Goal: Task Accomplishment & Management: Use online tool/utility

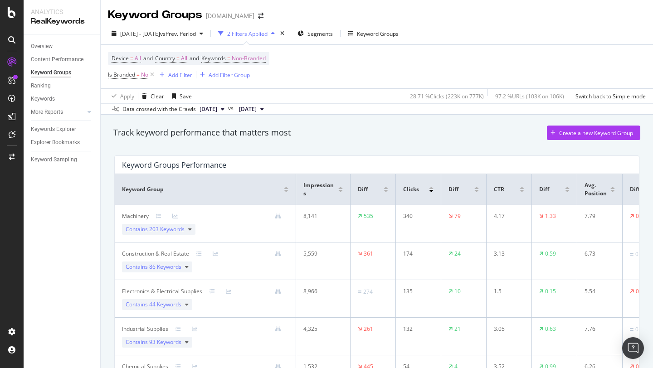
scroll to position [78, 0]
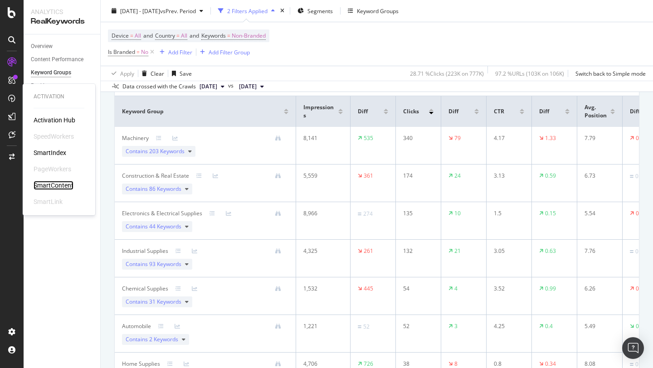
click at [58, 185] on div "SmartContent" at bounding box center [54, 185] width 40 height 9
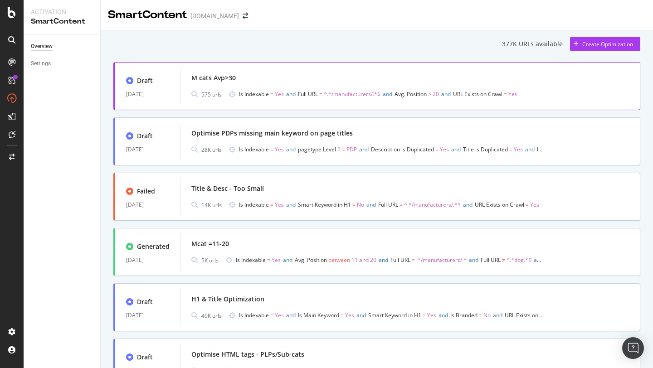
click at [234, 82] on div "M cats Avp>30" at bounding box center [213, 77] width 44 height 9
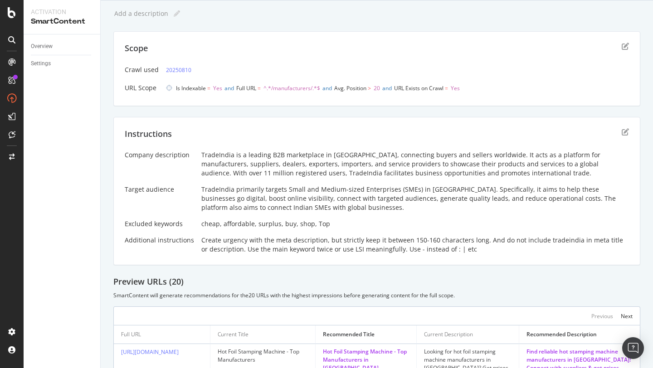
scroll to position [27, 0]
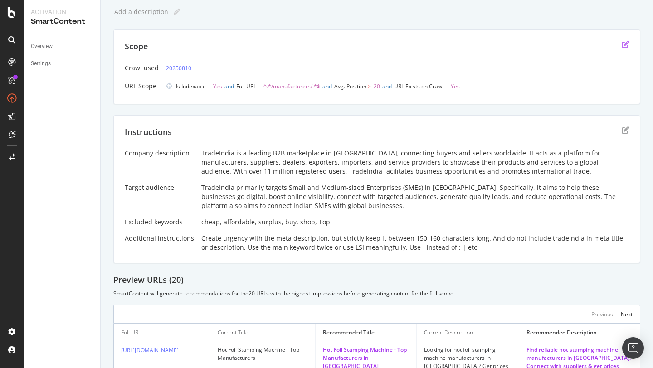
click at [625, 46] on icon "edit" at bounding box center [624, 44] width 7 height 7
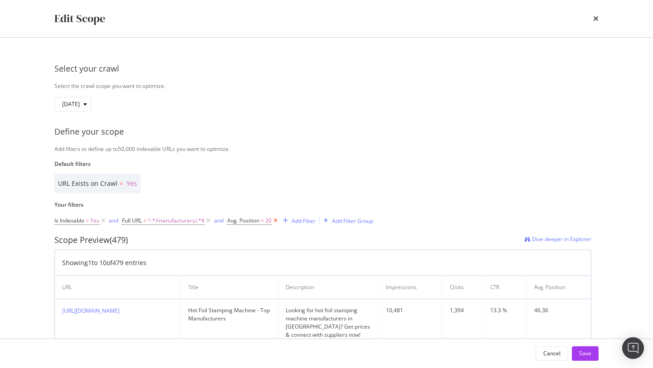
click at [276, 222] on icon "modal" at bounding box center [275, 220] width 8 height 9
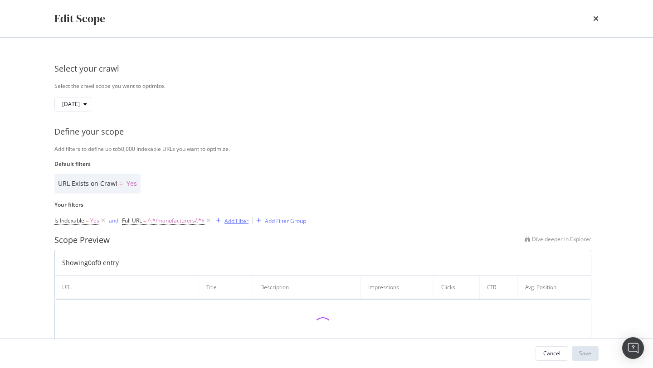
click at [243, 222] on div "Add Filter" at bounding box center [236, 221] width 24 height 8
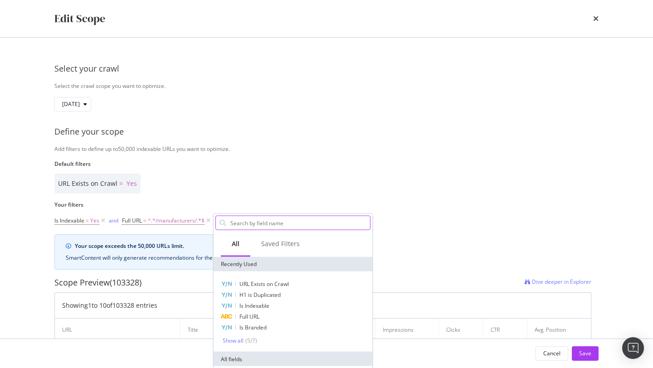
type input "s"
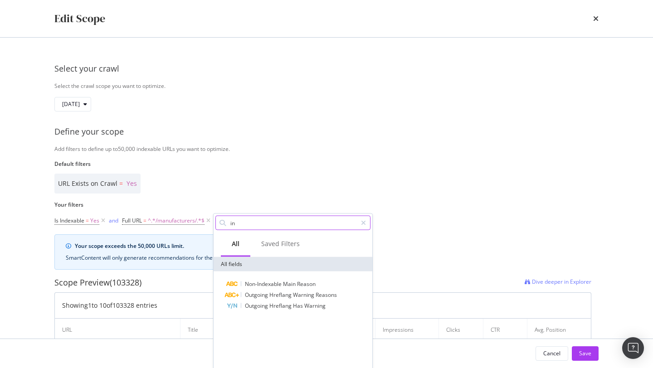
type input "i"
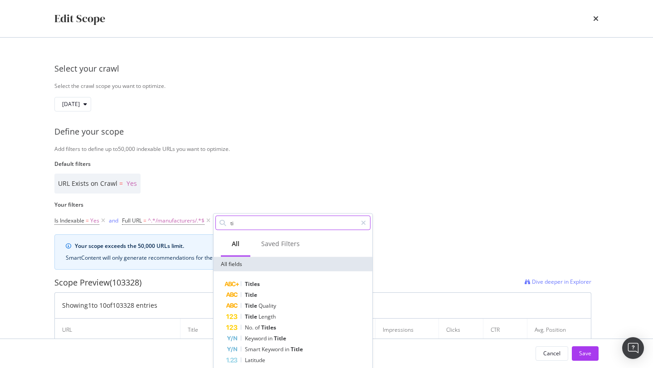
type input "t"
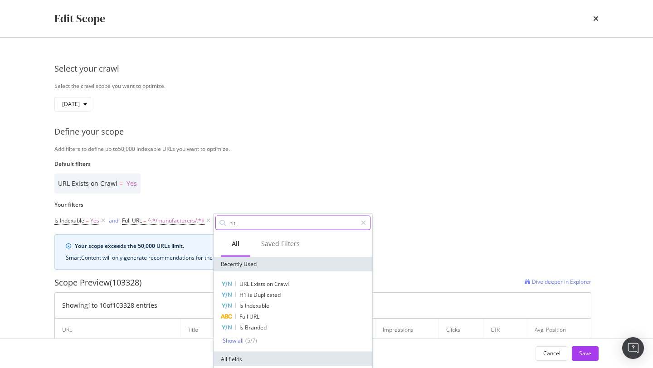
type input "title"
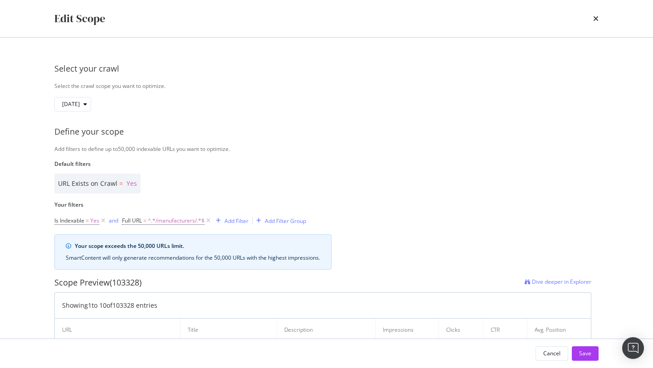
scroll to position [80, 0]
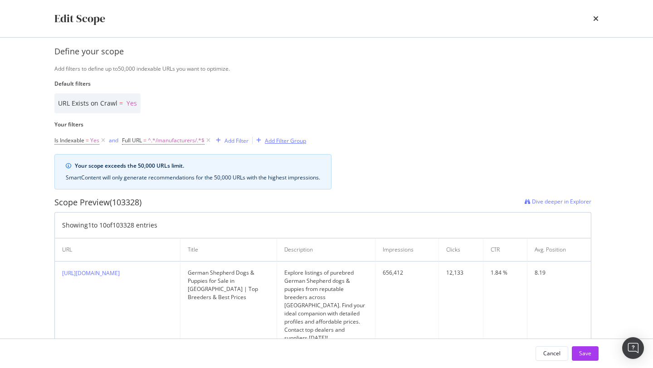
click at [261, 142] on icon "modal" at bounding box center [258, 140] width 5 height 5
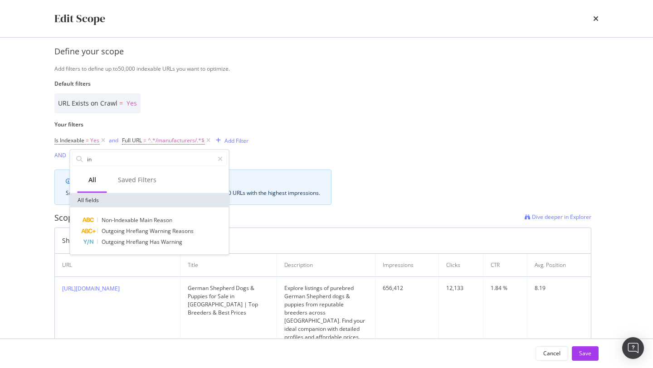
type input "i"
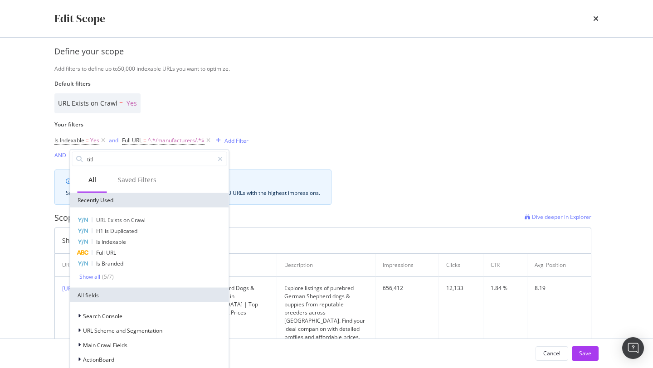
type input "title"
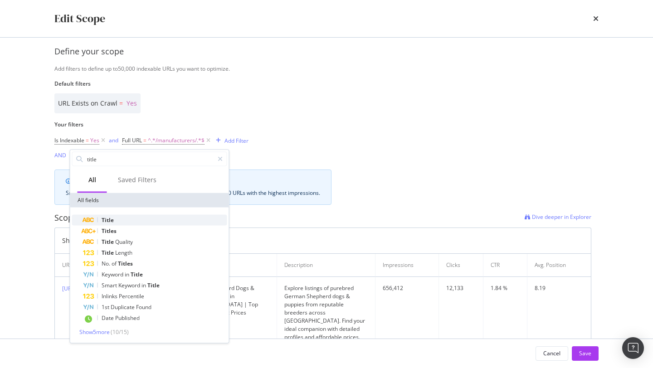
click at [165, 216] on div "Title" at bounding box center [155, 220] width 144 height 11
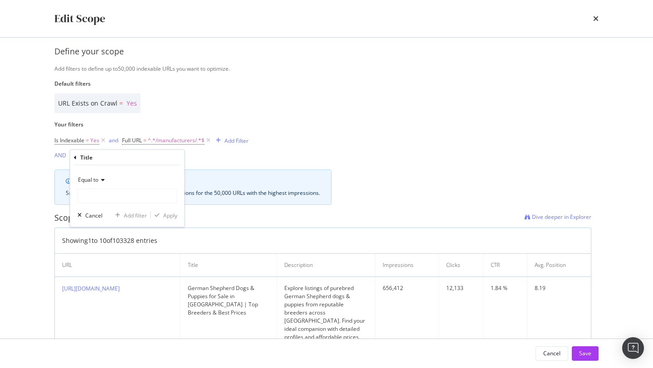
click at [102, 183] on div "Equal to" at bounding box center [127, 180] width 100 height 15
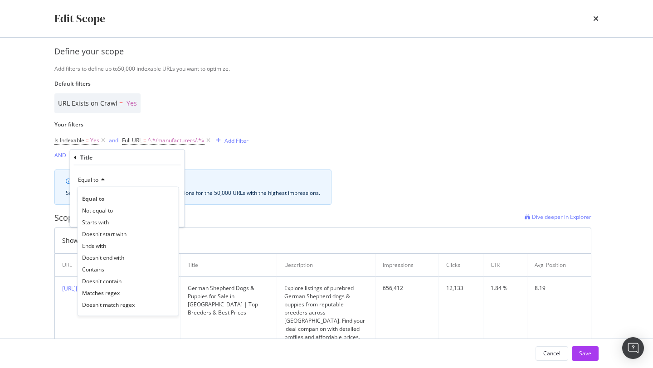
click at [255, 146] on div "Is Indexable = Yes and Full URL = ^.*/manufacturers/.*$ Add Filter AND Add Filt…" at bounding box center [322, 148] width 537 height 28
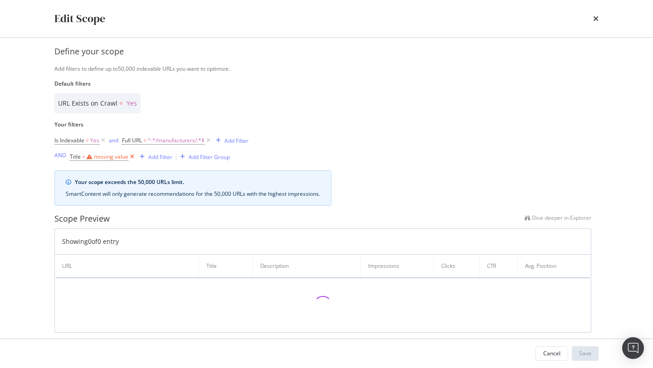
click at [132, 156] on icon "modal" at bounding box center [132, 156] width 8 height 9
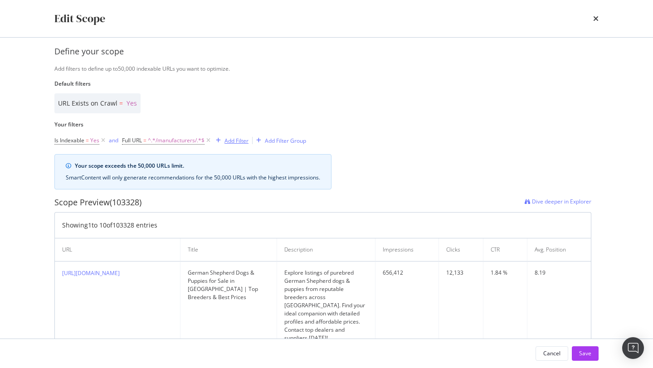
click at [238, 142] on div "Add Filter" at bounding box center [236, 141] width 24 height 8
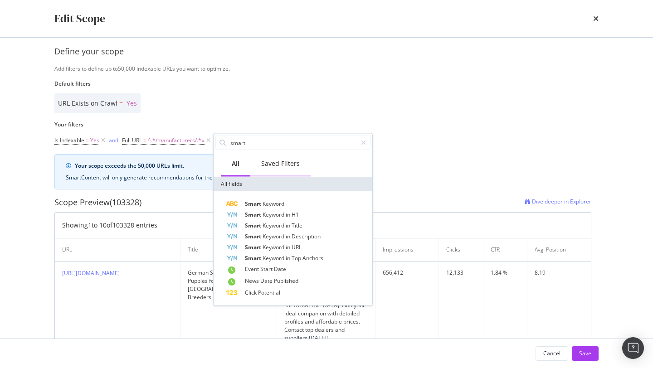
click at [271, 164] on div "Saved Filters" at bounding box center [280, 163] width 39 height 9
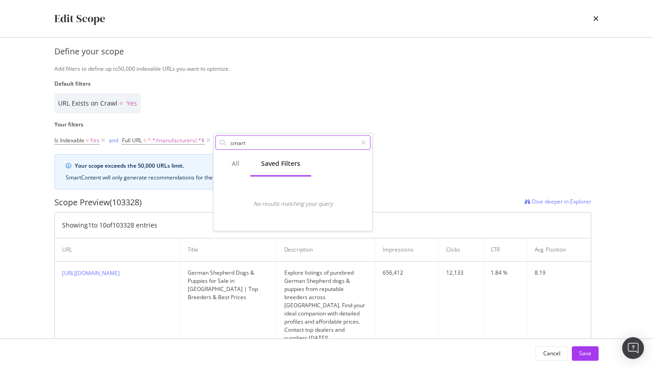
click at [239, 145] on input "smart" at bounding box center [292, 143] width 127 height 14
type input "title le"
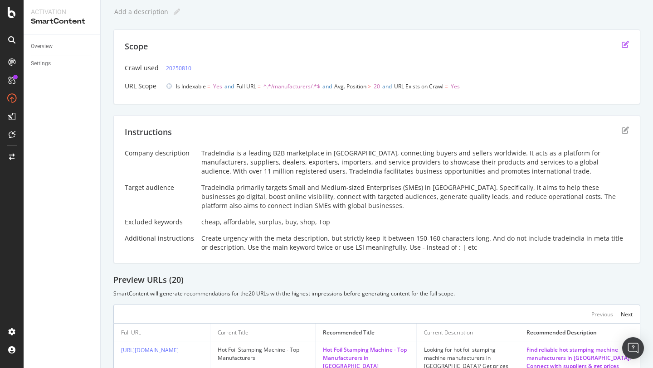
click at [627, 46] on icon "edit" at bounding box center [624, 44] width 7 height 7
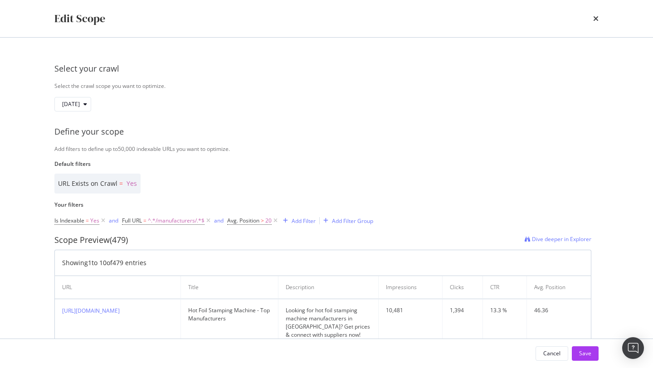
click at [256, 226] on span "Avg. Position > 20" at bounding box center [253, 220] width 52 height 13
click at [256, 220] on span "Avg. Position" at bounding box center [243, 221] width 32 height 8
click at [292, 182] on div "URL Exists on Crawl = Yes" at bounding box center [322, 184] width 537 height 20
click at [276, 221] on icon "modal" at bounding box center [275, 220] width 8 height 9
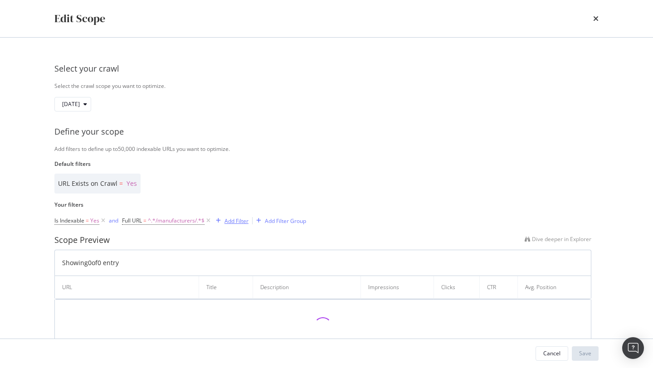
click at [227, 220] on div "Add Filter" at bounding box center [236, 221] width 24 height 8
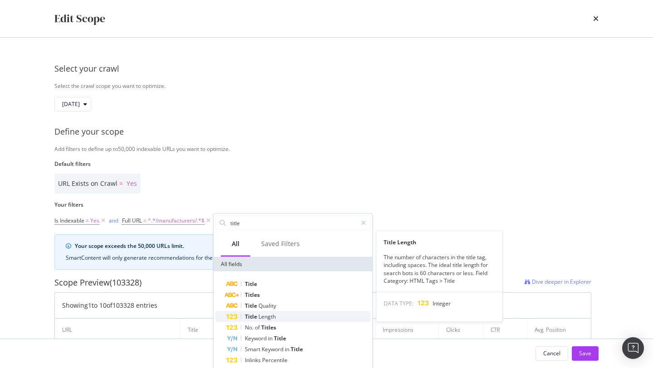
type input "title"
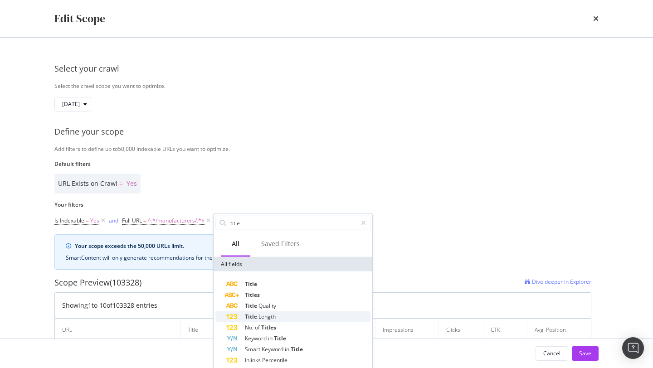
click at [260, 317] on span "Length" at bounding box center [266, 317] width 17 height 8
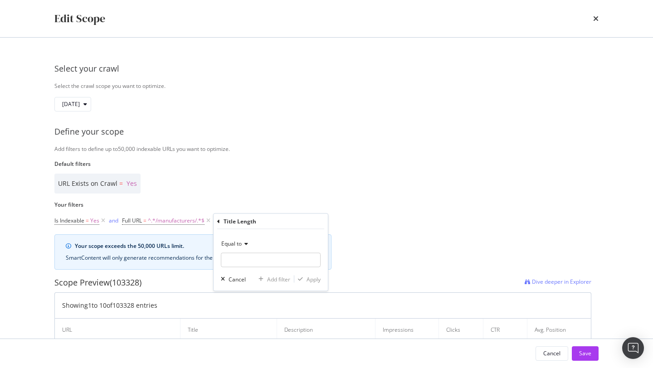
click at [245, 243] on icon "modal" at bounding box center [245, 243] width 6 height 5
click at [245, 282] on span "Less than" at bounding box center [237, 286] width 24 height 8
click at [243, 262] on input "modal" at bounding box center [271, 260] width 100 height 15
type input "49"
click at [314, 280] on div "Apply" at bounding box center [313, 279] width 14 height 8
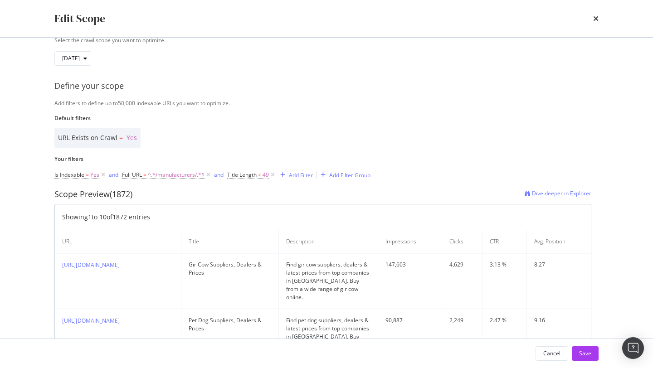
scroll to position [0, 0]
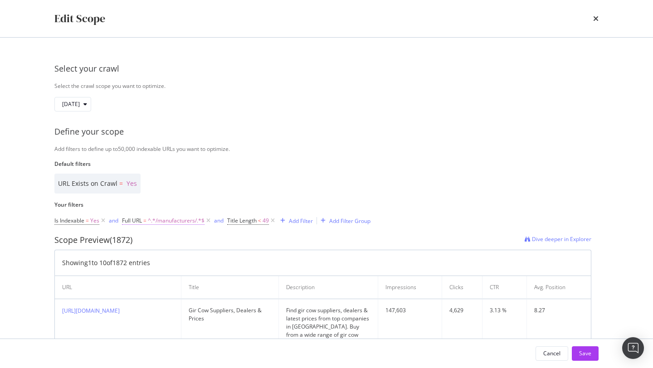
click at [167, 219] on span "^.*/manufacturers/.*$" at bounding box center [176, 220] width 57 height 13
drag, startPoint x: 179, startPoint y: 258, endPoint x: 120, endPoint y: 252, distance: 58.8
type input "-city-"
click at [217, 278] on div "Apply" at bounding box center [223, 278] width 14 height 8
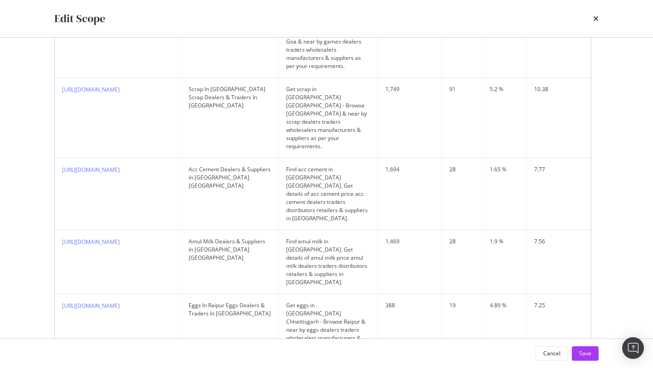
scroll to position [295, 0]
drag, startPoint x: 203, startPoint y: 130, endPoint x: 236, endPoint y: 151, distance: 39.7
click at [236, 164] on div "Acc Cement Dealers & Suppliers In [GEOGRAPHIC_DATA] [GEOGRAPHIC_DATA]" at bounding box center [230, 176] width 82 height 24
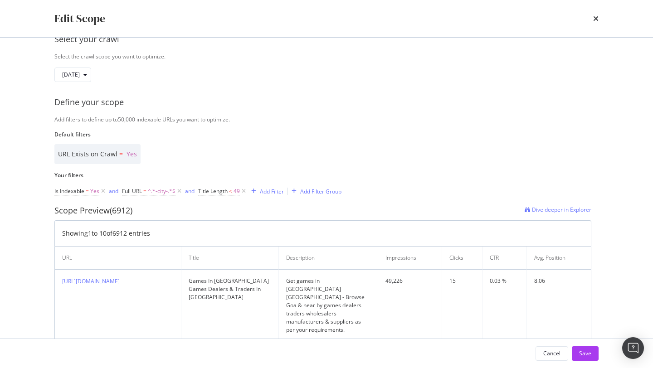
scroll to position [31, 0]
click at [162, 194] on span "^.*-city-.*$" at bounding box center [162, 190] width 28 height 13
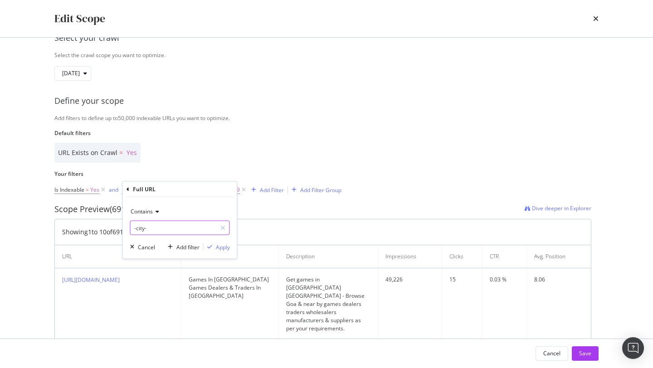
click at [149, 228] on input "-city-" at bounding box center [174, 228] width 86 height 15
click at [189, 155] on div "URL Exists on Crawl = Yes" at bounding box center [322, 153] width 537 height 20
click at [268, 189] on div "Add Filter" at bounding box center [272, 190] width 24 height 8
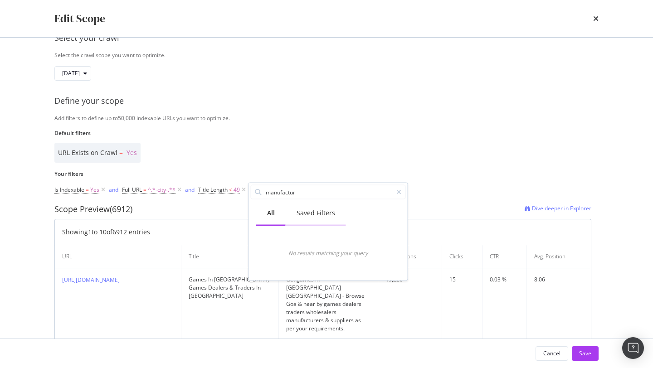
type input "manufacture"
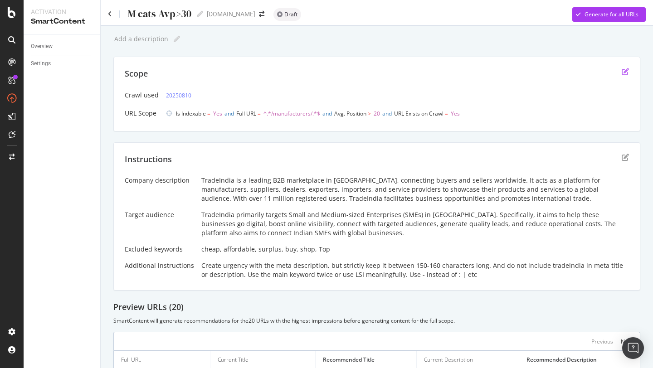
click at [625, 73] on icon "edit" at bounding box center [624, 71] width 7 height 7
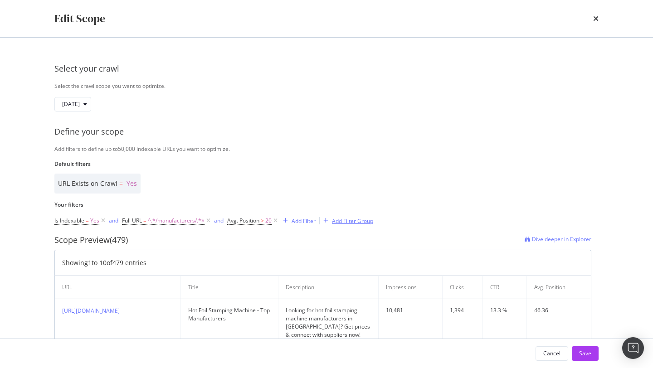
click at [344, 220] on div "Add Filter Group" at bounding box center [352, 221] width 41 height 8
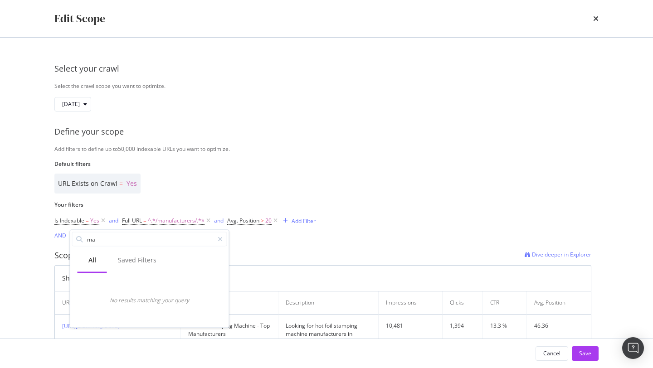
type input "m"
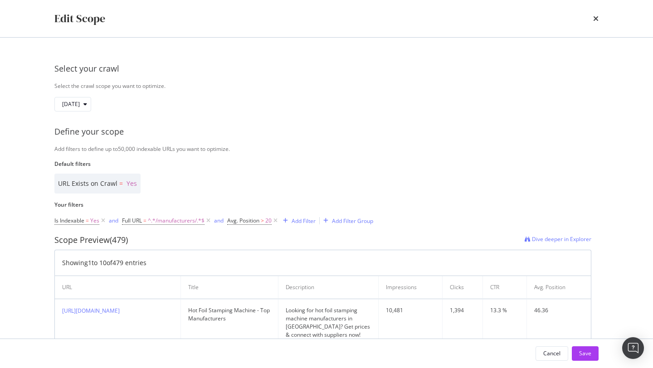
click at [278, 162] on label "Default filters" at bounding box center [322, 164] width 537 height 8
click at [171, 220] on span "^.*/manufacturers/.*$" at bounding box center [176, 220] width 57 height 13
click at [252, 193] on div "URL Exists on Crawl = Yes" at bounding box center [322, 184] width 537 height 20
click at [277, 220] on icon "modal" at bounding box center [275, 220] width 8 height 9
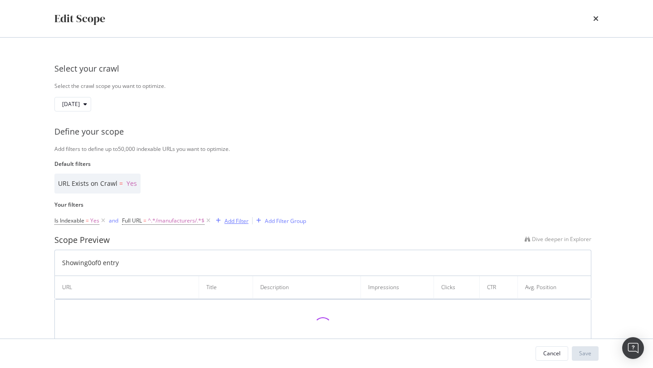
click at [232, 224] on div "Add Filter" at bounding box center [230, 221] width 36 height 10
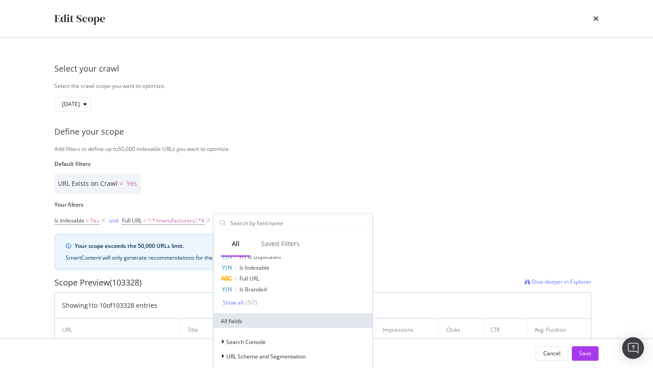
scroll to position [0, 0]
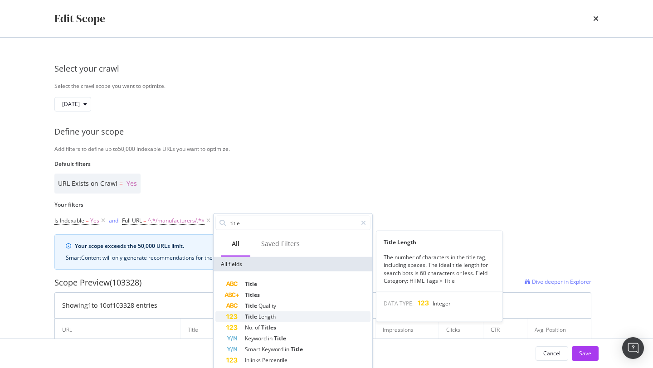
type input "title"
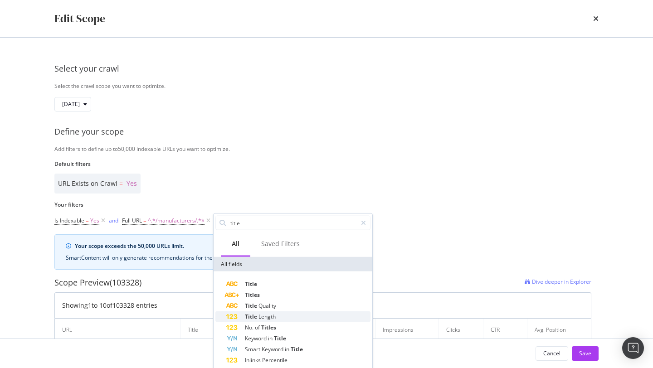
click at [263, 314] on span "Length" at bounding box center [266, 317] width 17 height 8
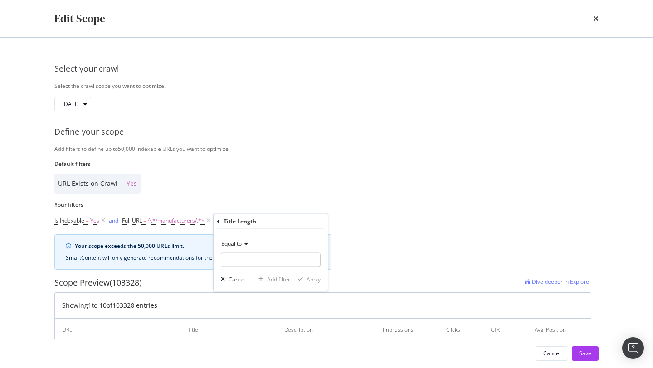
click at [244, 246] on icon "modal" at bounding box center [245, 243] width 6 height 5
click at [245, 286] on span "Less than" at bounding box center [237, 286] width 24 height 8
click at [247, 246] on icon "modal" at bounding box center [248, 243] width 6 height 5
click at [250, 295] on span "Less than or equal to" at bounding box center [251, 298] width 53 height 8
click at [250, 260] on input "modal" at bounding box center [271, 260] width 100 height 15
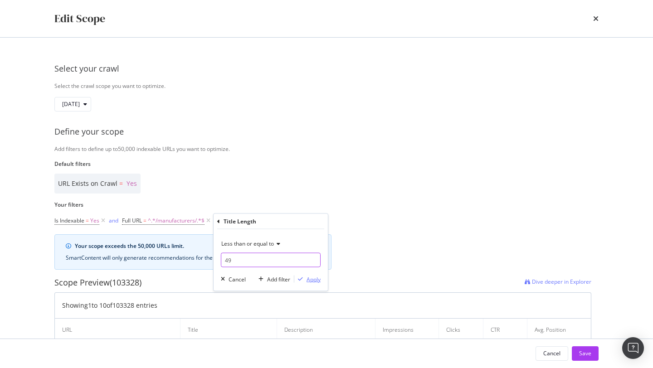
type input "49"
click at [313, 281] on div "Apply" at bounding box center [313, 279] width 14 height 8
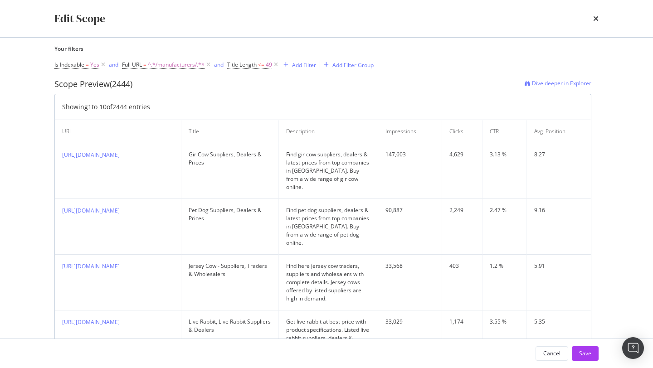
scroll to position [269, 0]
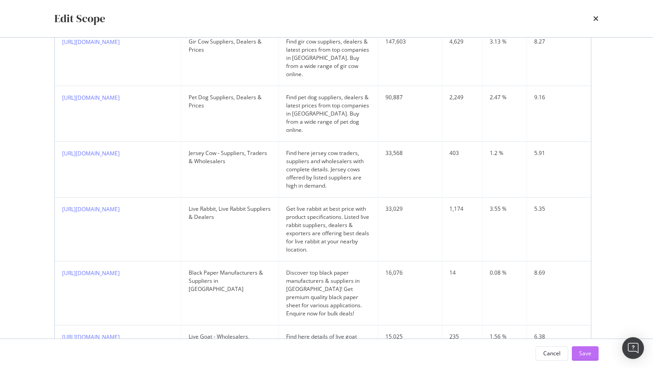
click at [582, 355] on div "Save" at bounding box center [585, 353] width 12 height 8
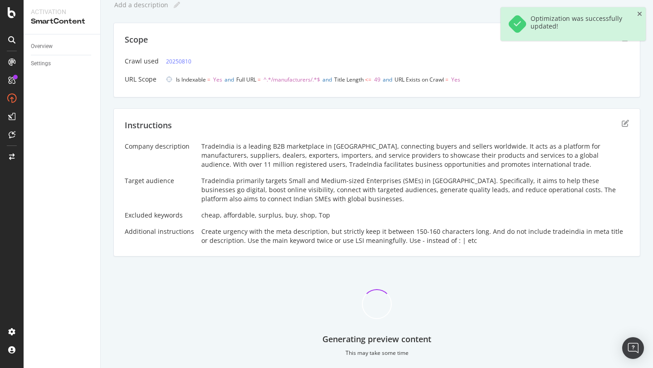
scroll to position [48, 0]
